Goal: Information Seeking & Learning: Learn about a topic

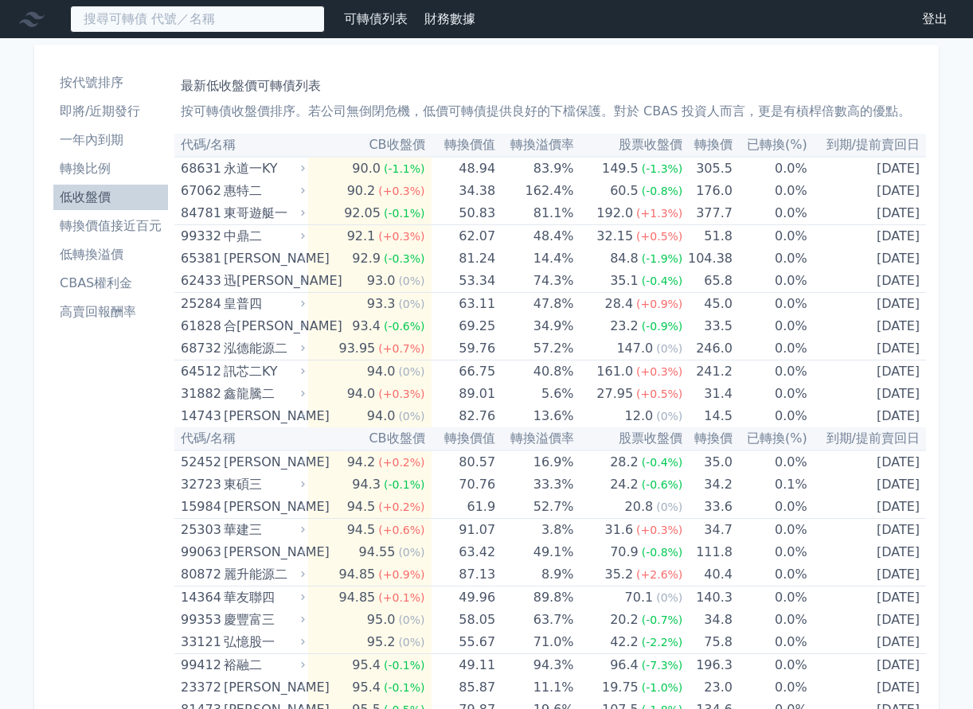
click at [208, 22] on input at bounding box center [197, 19] width 255 height 27
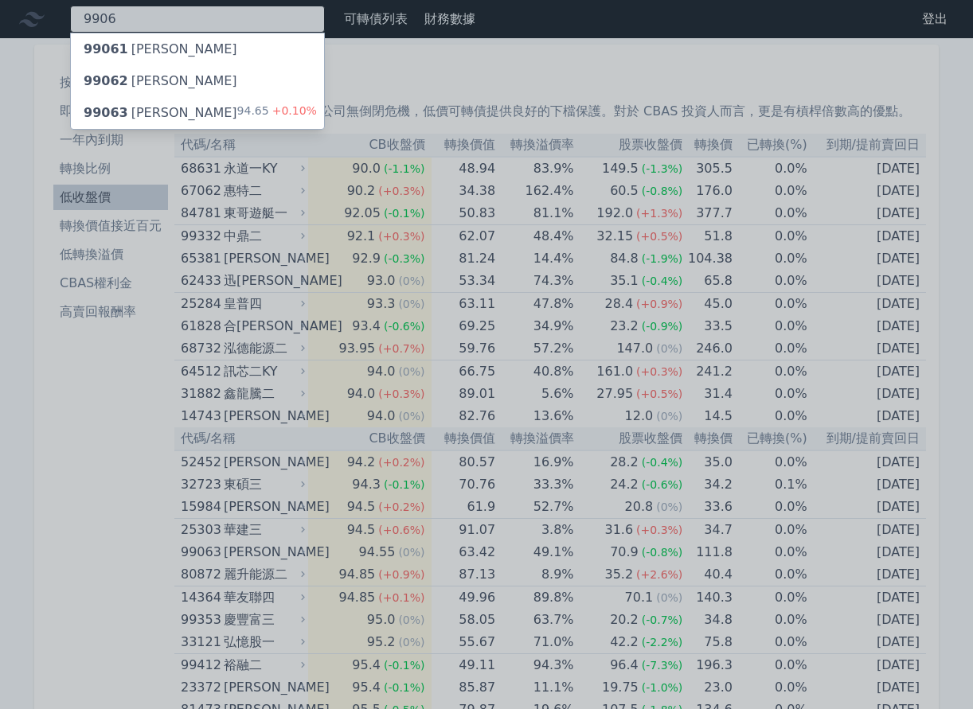
type input "9906"
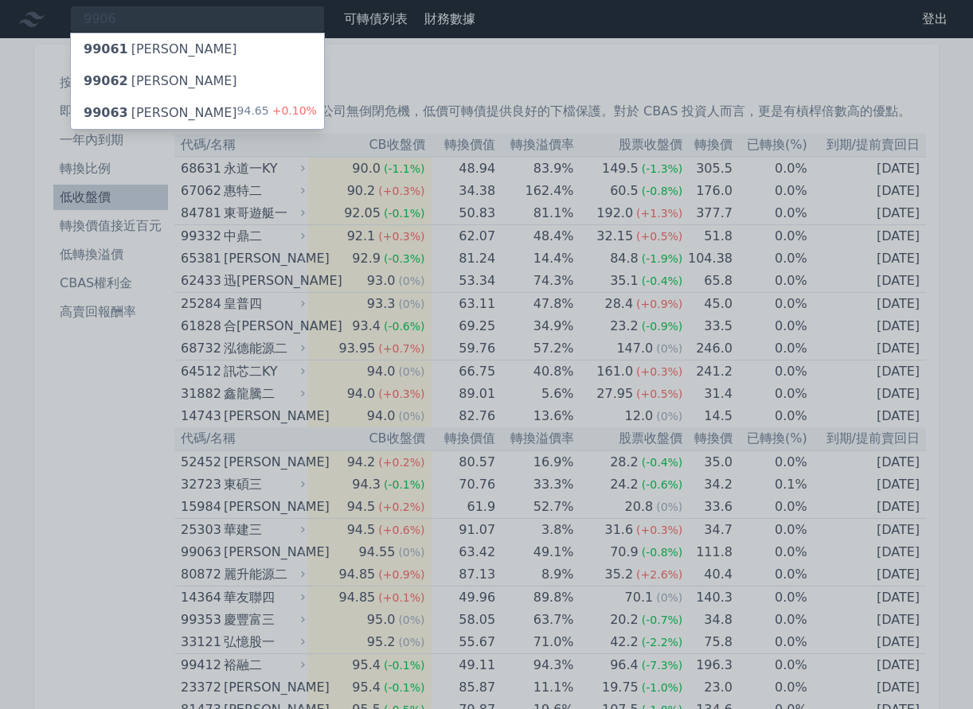
click at [212, 119] on div "99063 欣巴巴三 94.65 +0.10%" at bounding box center [197, 113] width 253 height 32
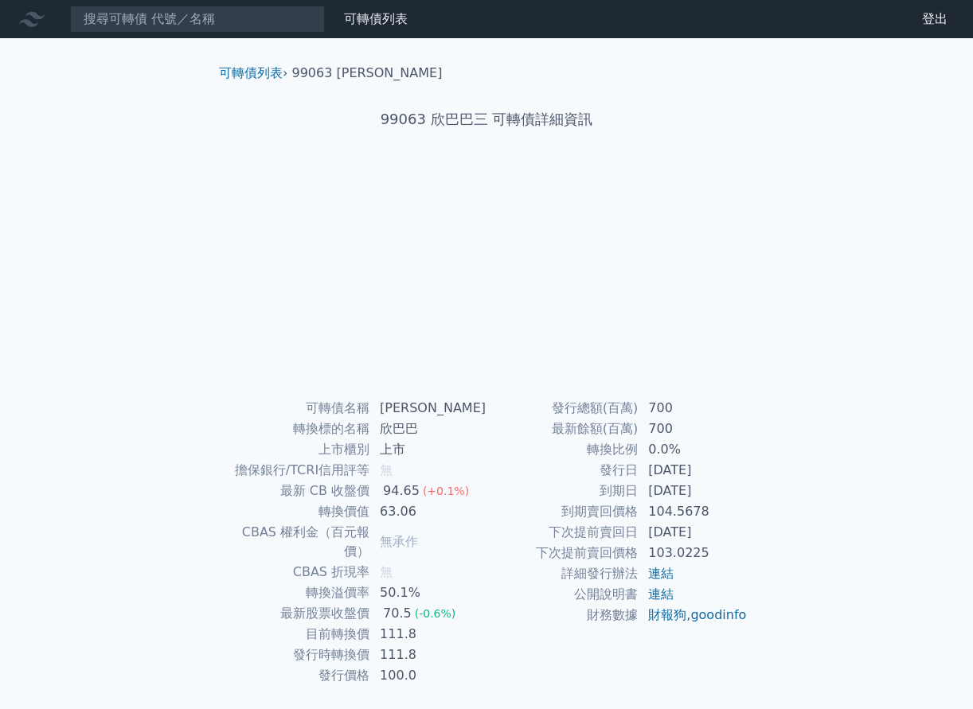
click at [38, 523] on div "可轉債列表 財務數據 可轉債列表 財務數據 登出 登出 可轉債列表 › 99063 欣巴巴三 99063 欣巴巴三 可轉債詳細資訊 可轉債名稱 欣巴巴三 無" at bounding box center [486, 378] width 973 height 756
